Goal: Information Seeking & Learning: Learn about a topic

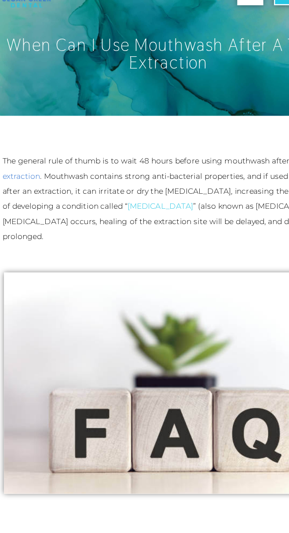
click at [36, 171] on link "tooth extraction" at bounding box center [137, 163] width 257 height 20
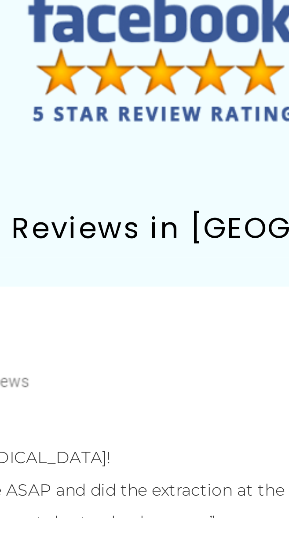
scroll to position [2557, 0]
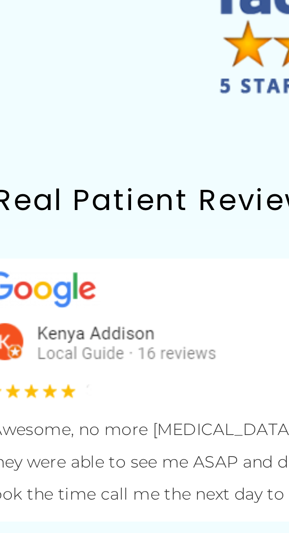
click at [112, 77] on div "How painful is a tooth extraction?" at bounding box center [144, 69] width 279 height 17
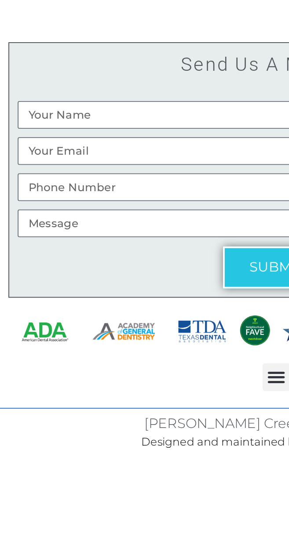
scroll to position [4326, 0]
